Goal: Information Seeking & Learning: Learn about a topic

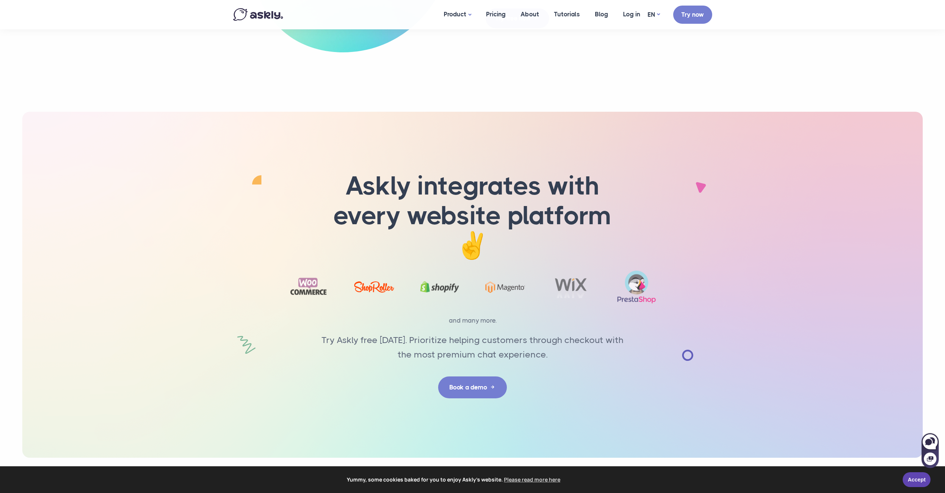
scroll to position [2181, 0]
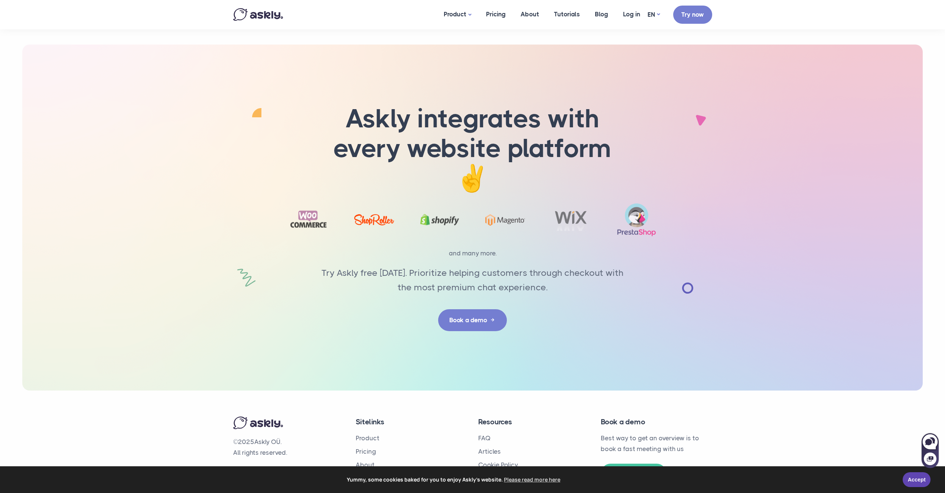
click at [277, 437] on p "© 2025 Askly OÜ. All rights reserved." at bounding box center [288, 448] width 111 height 22
click at [913, 475] on link "Accept" at bounding box center [917, 478] width 28 height 15
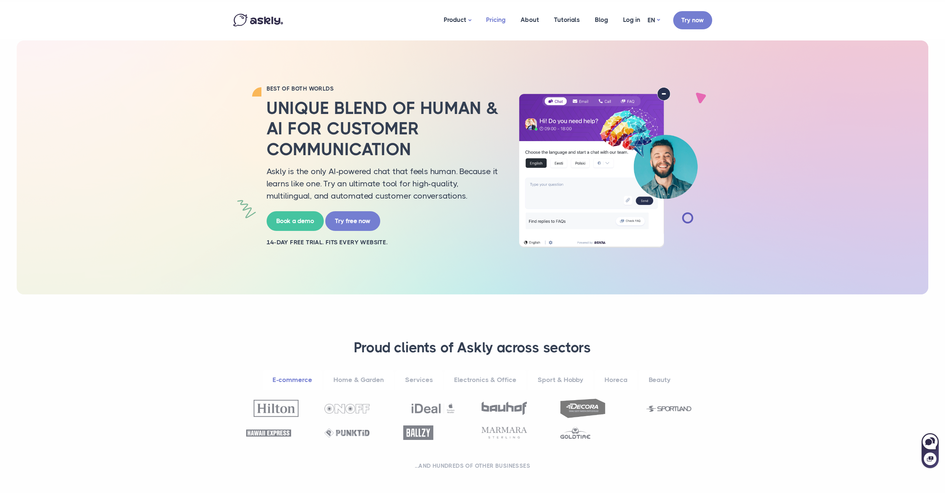
click at [491, 19] on link "Pricing" at bounding box center [496, 20] width 35 height 36
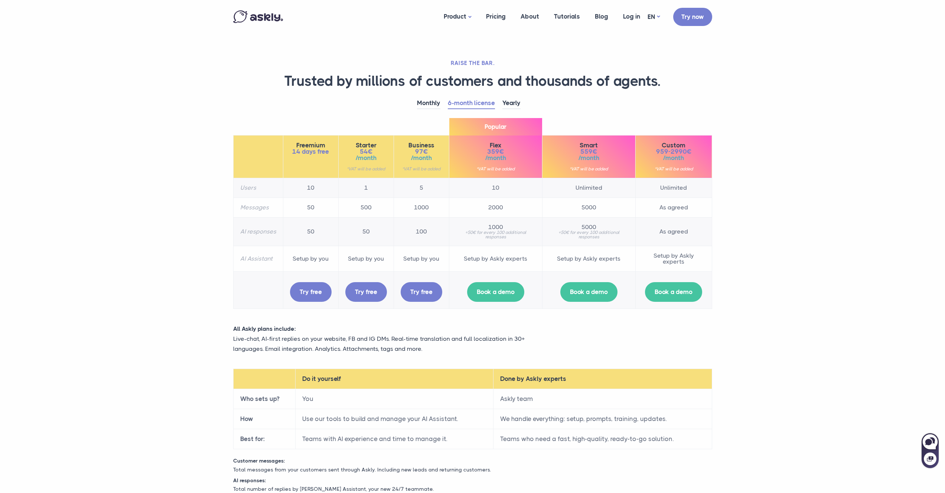
drag, startPoint x: 411, startPoint y: 147, endPoint x: 428, endPoint y: 151, distance: 17.9
click at [430, 152] on div "Business 97€ /month *VAT will be added" at bounding box center [422, 156] width 42 height 29
drag, startPoint x: 433, startPoint y: 144, endPoint x: 414, endPoint y: 163, distance: 27.6
click at [414, 163] on div "Business 97€ /month *VAT will be added" at bounding box center [422, 156] width 42 height 29
click at [419, 191] on td "5" at bounding box center [421, 188] width 55 height 20
